Goal: Navigation & Orientation: Find specific page/section

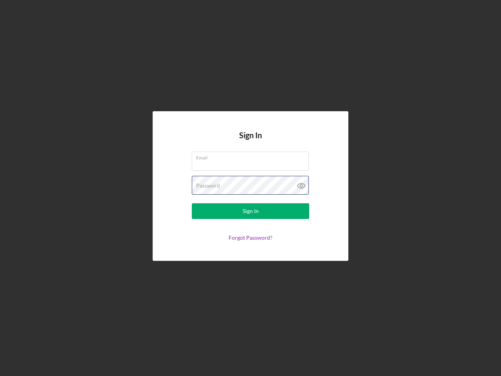
click at [251, 188] on div "Password" at bounding box center [250, 186] width 117 height 20
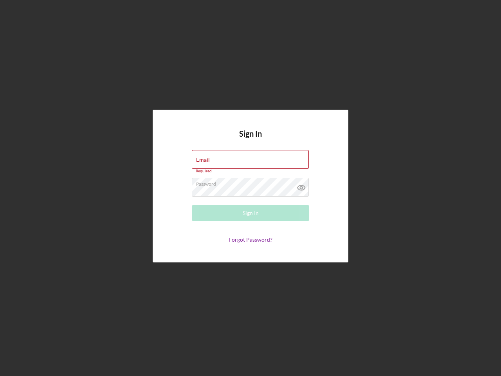
click at [302, 186] on icon at bounding box center [302, 188] width 20 height 20
